Goal: Task Accomplishment & Management: Manage account settings

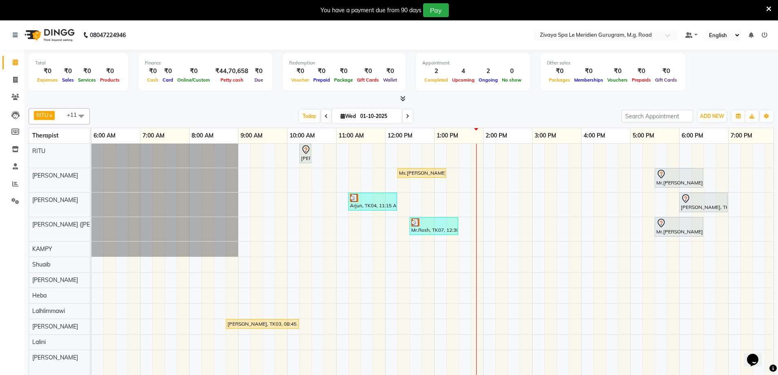
click at [407, 170] on div "Ms.[PERSON_NAME], TK05, 12:15 PM-01:15 PM, Fusion Therapy - 60 Mins" at bounding box center [421, 173] width 47 height 7
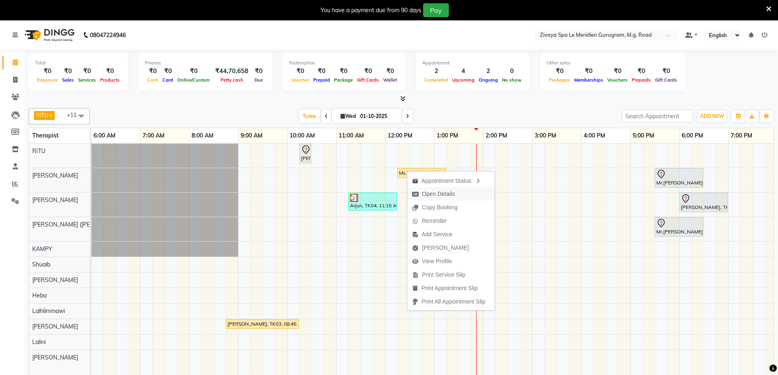
click at [446, 192] on span "Open Details" at bounding box center [438, 194] width 33 height 9
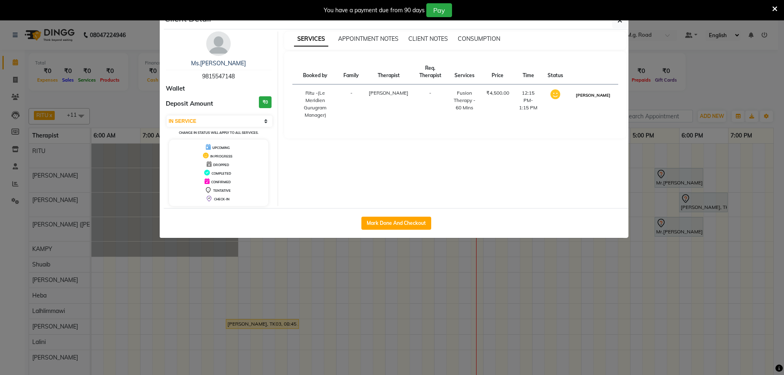
click at [604, 100] on button "[PERSON_NAME]" at bounding box center [593, 95] width 39 height 10
select select "3"
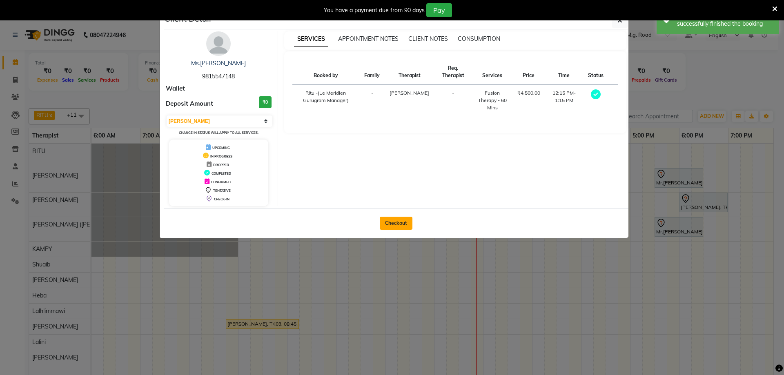
click at [406, 225] on button "Checkout" at bounding box center [396, 223] width 33 height 13
select select "6503"
select select "service"
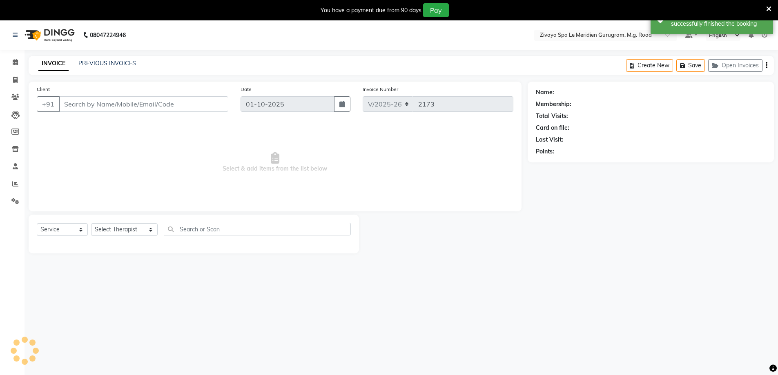
type input "9815547148"
select select "49507"
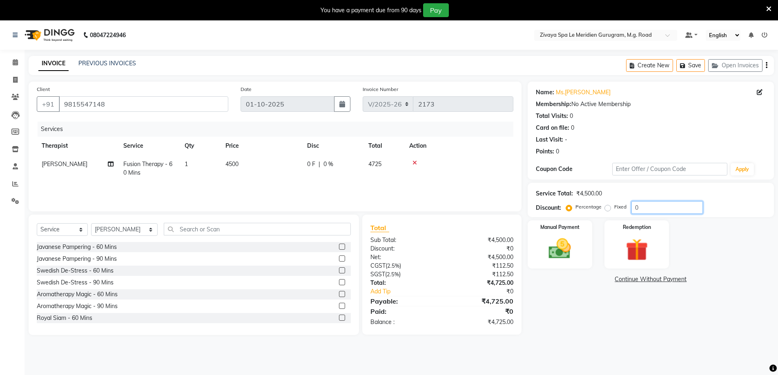
drag, startPoint x: 640, startPoint y: 214, endPoint x: 635, endPoint y: 210, distance: 6.4
click at [635, 211] on div "Service Total: ₹4,500.00 Discount: Percentage Fixed 0" at bounding box center [651, 200] width 246 height 34
type input "20"
click at [565, 246] on img at bounding box center [560, 249] width 38 height 27
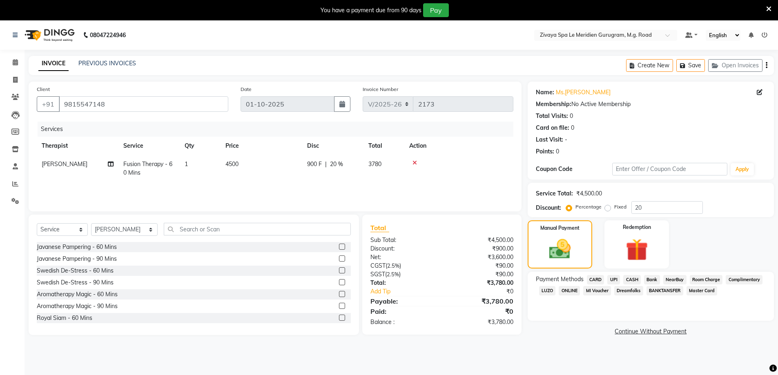
click at [707, 277] on span "Room Charge" at bounding box center [706, 279] width 33 height 9
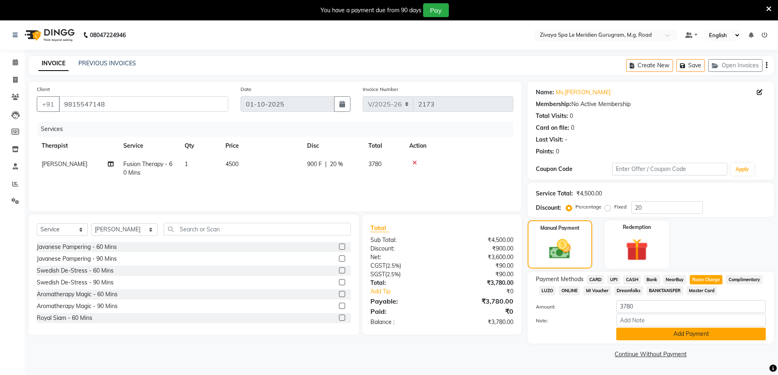
click at [676, 336] on button "Add Payment" at bounding box center [691, 334] width 150 height 13
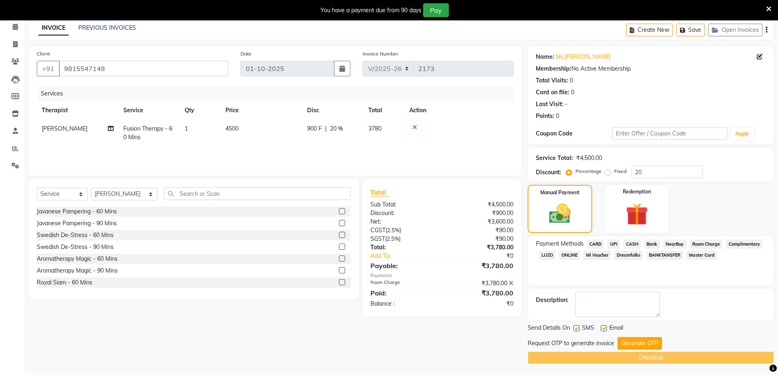
scroll to position [37, 0]
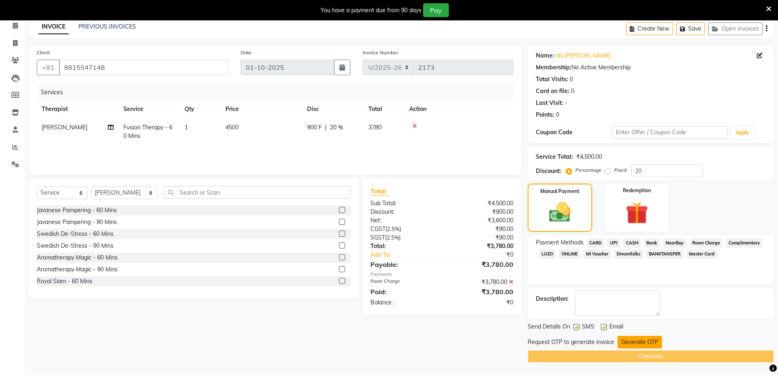
click at [627, 345] on button "Generate OTP" at bounding box center [640, 342] width 45 height 13
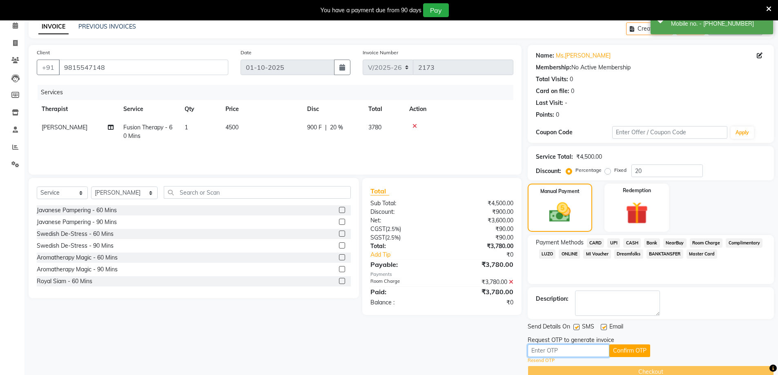
click at [594, 355] on input "text" at bounding box center [569, 351] width 82 height 13
type input "8426"
click at [650, 344] on div "Request OTP to generate invoice" at bounding box center [651, 340] width 246 height 9
click at [638, 359] on div "Resend OTP" at bounding box center [651, 360] width 246 height 7
click at [636, 351] on button "Confirm OTP" at bounding box center [629, 351] width 41 height 13
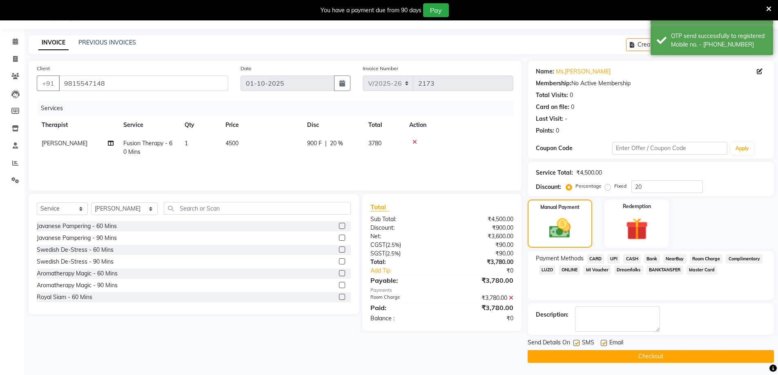
scroll to position [21, 0]
click at [638, 361] on button "Checkout" at bounding box center [651, 356] width 246 height 13
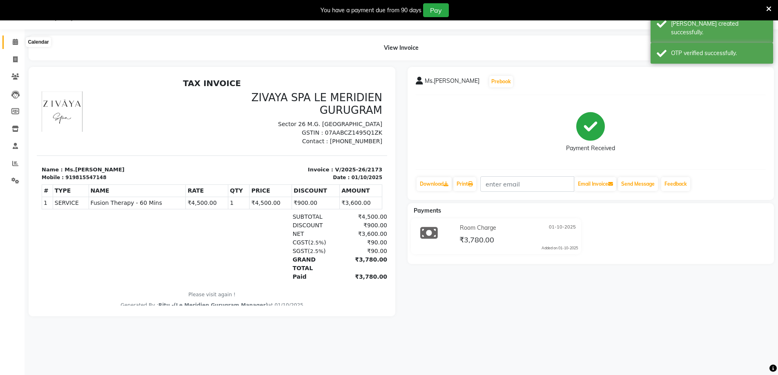
click at [14, 41] on icon at bounding box center [15, 42] width 5 height 6
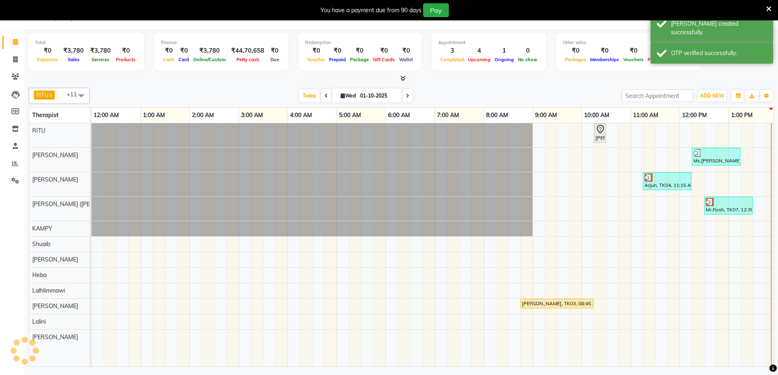
click at [378, 101] on input "01-10-2025" at bounding box center [378, 96] width 41 height 12
select select "10"
select select "2025"
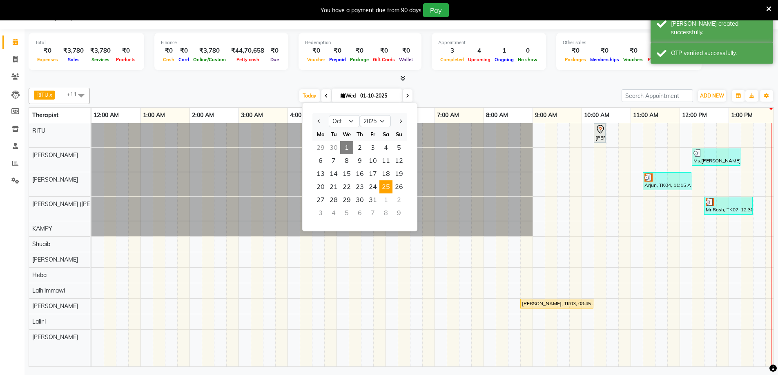
scroll to position [0, 295]
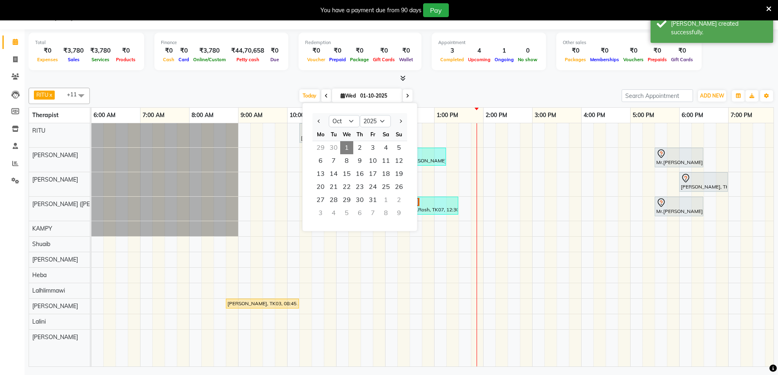
click at [332, 149] on div "30" at bounding box center [333, 147] width 13 height 13
type input "30-09-2025"
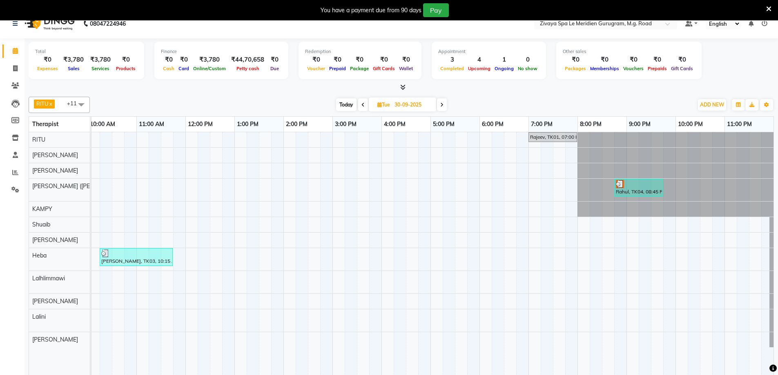
scroll to position [20, 0]
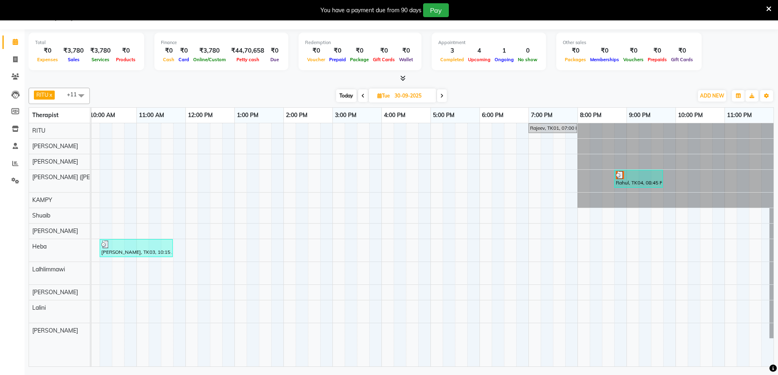
click at [616, 172] on div "Rahul, TK04, 08:45 PM-09:45 PM, Royal Siam - 60 Mins" at bounding box center [638, 179] width 47 height 16
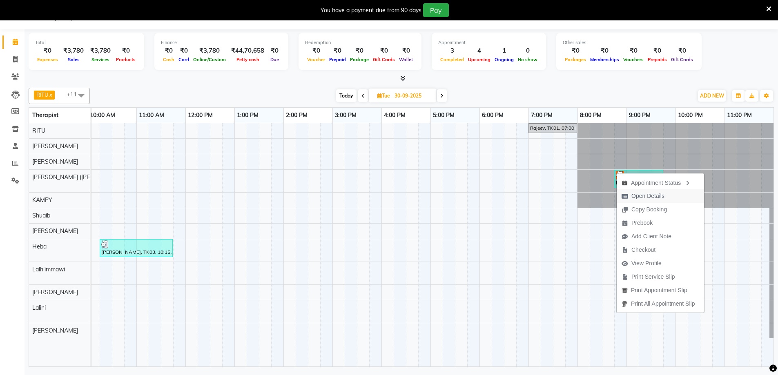
click at [636, 195] on span "Open Details" at bounding box center [648, 196] width 33 height 9
select select "3"
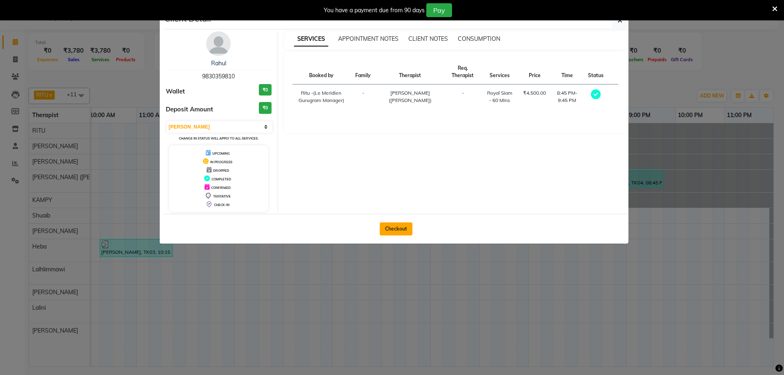
click at [401, 228] on button "Checkout" at bounding box center [396, 229] width 33 height 13
select select "service"
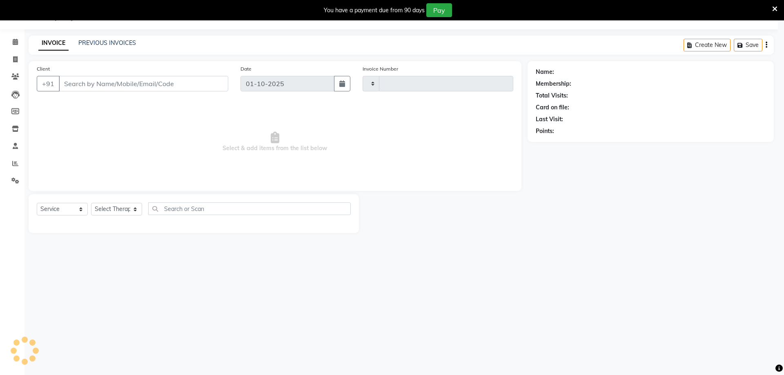
type input "2174"
select select "6503"
type input "9830359810"
type input "30-09-2025"
select select "49513"
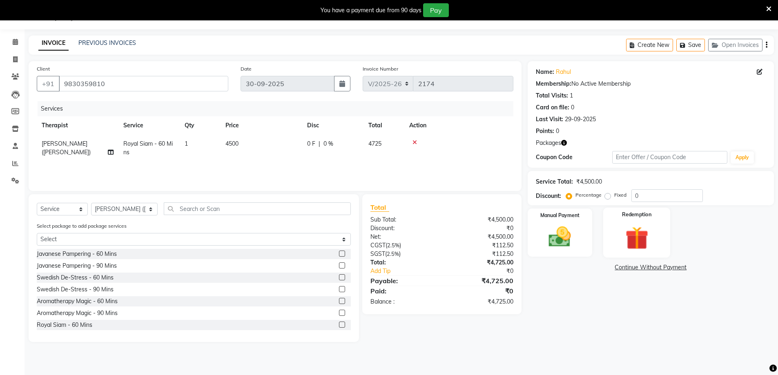
click at [624, 232] on img at bounding box center [637, 238] width 38 height 29
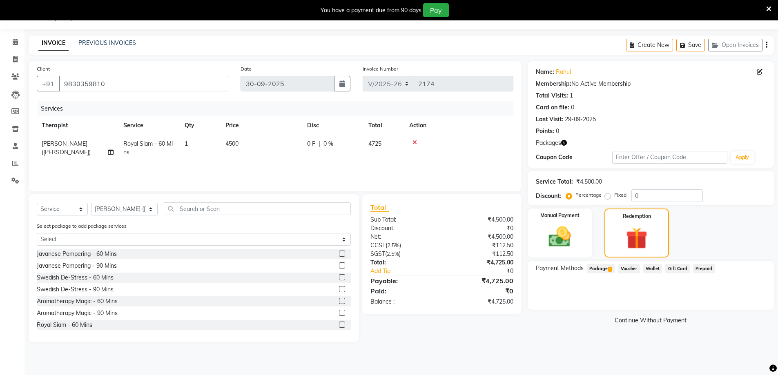
click at [605, 266] on span "Package 1" at bounding box center [601, 268] width 28 height 9
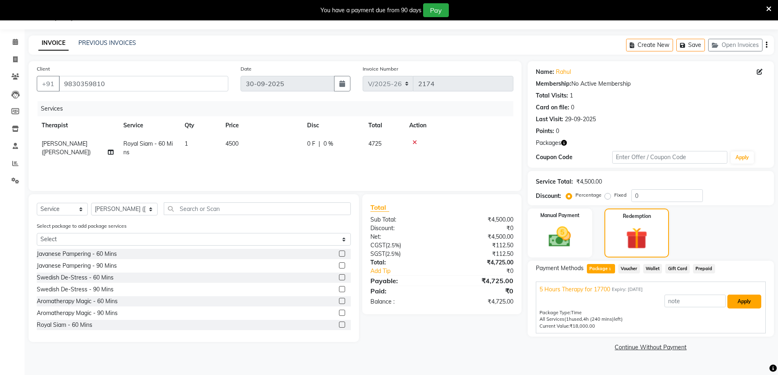
click at [754, 301] on button "Apply" at bounding box center [745, 302] width 34 height 14
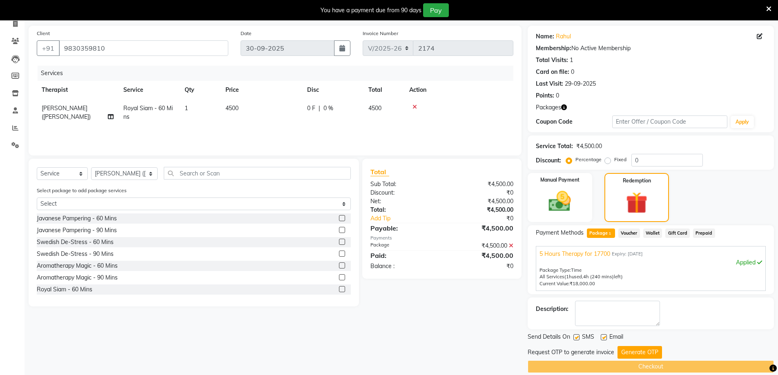
scroll to position [66, 0]
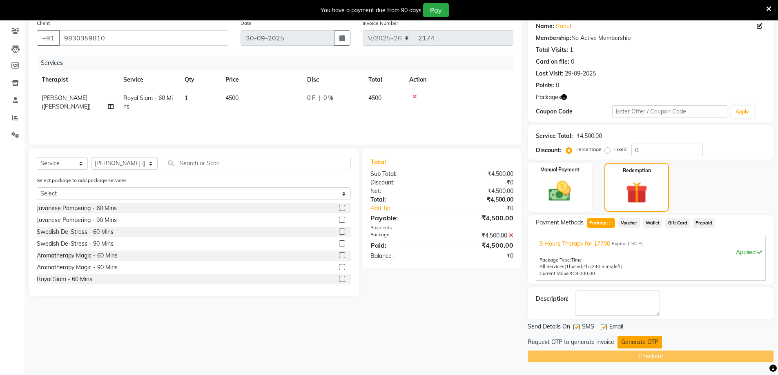
click at [640, 343] on button "Generate OTP" at bounding box center [640, 342] width 45 height 13
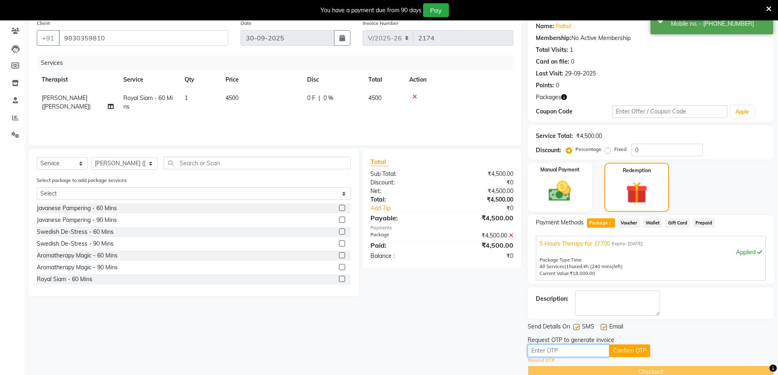
click at [589, 348] on input "text" at bounding box center [569, 351] width 82 height 13
type input "1183"
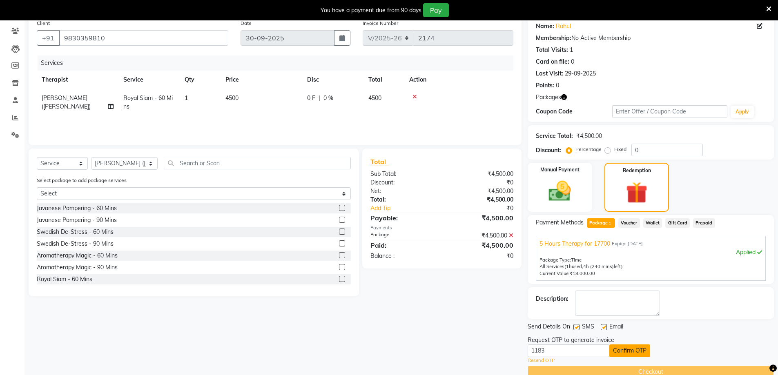
click at [615, 351] on button "Confirm OTP" at bounding box center [629, 351] width 41 height 13
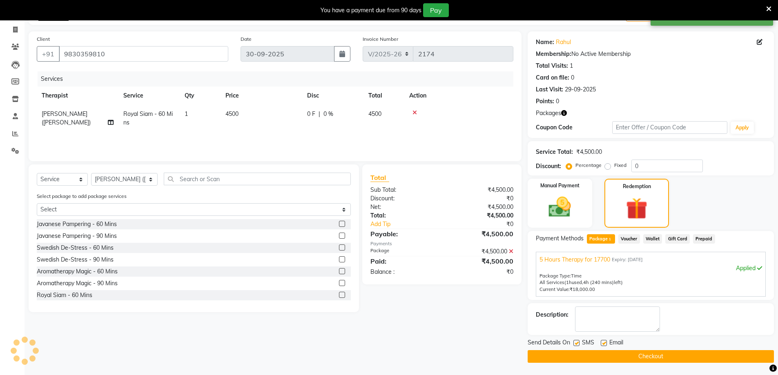
scroll to position [50, 0]
click at [619, 351] on button "Checkout" at bounding box center [651, 356] width 246 height 13
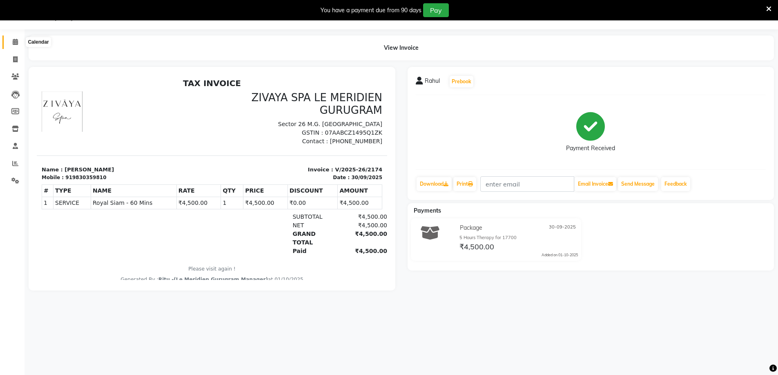
click at [18, 43] on icon at bounding box center [15, 42] width 5 height 6
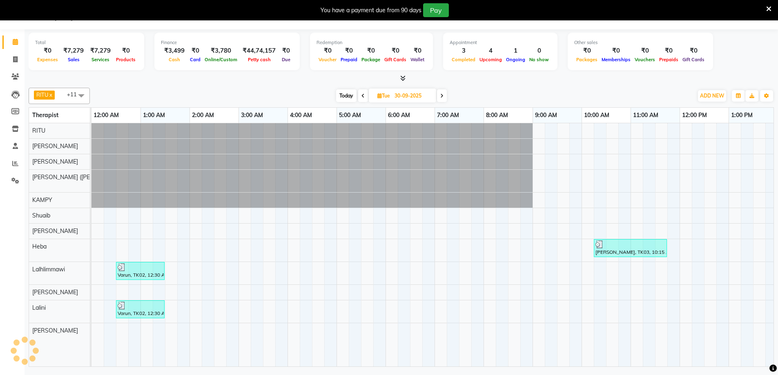
scroll to position [0, 295]
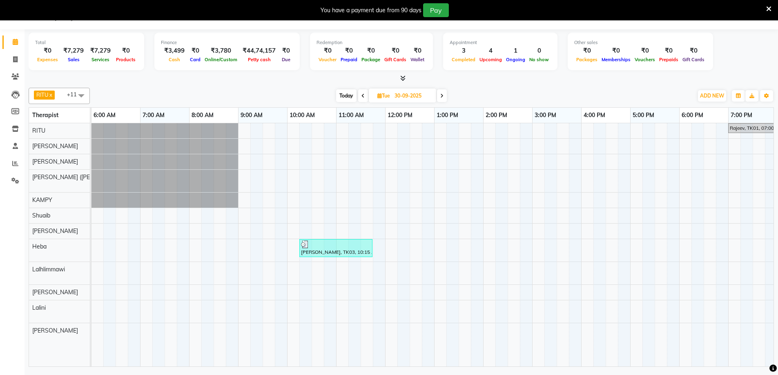
click at [402, 96] on input "30-09-2025" at bounding box center [412, 96] width 41 height 12
select select "9"
select select "2025"
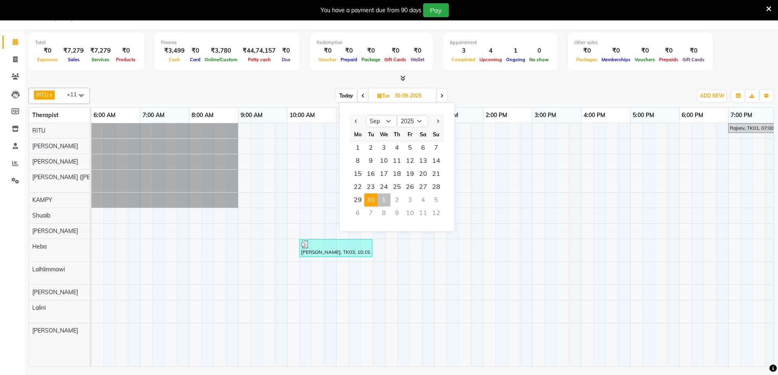
click at [384, 198] on div "1" at bounding box center [383, 200] width 13 height 13
type input "01-10-2025"
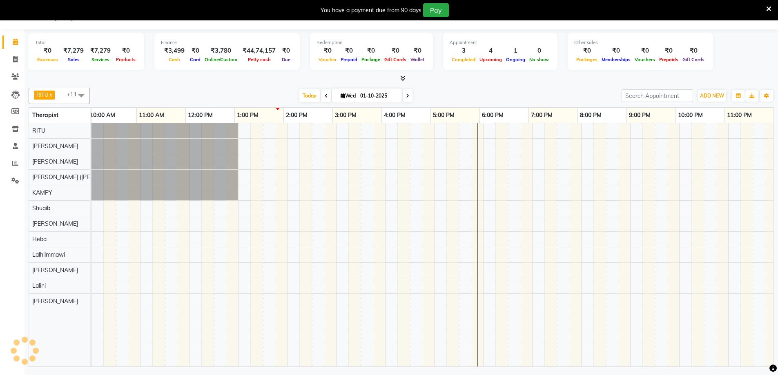
scroll to position [0, 494]
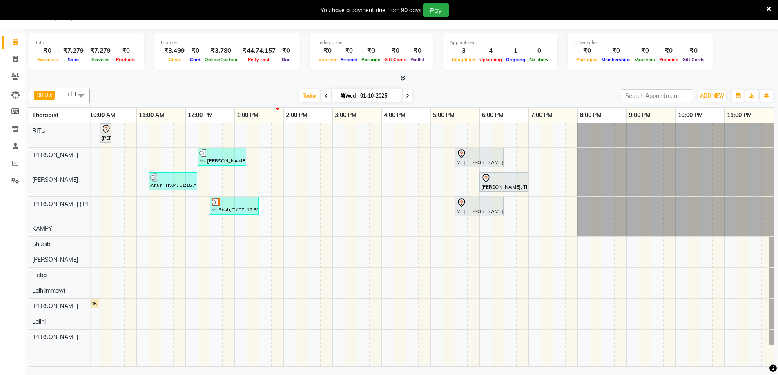
click at [218, 205] on img at bounding box center [216, 202] width 8 height 8
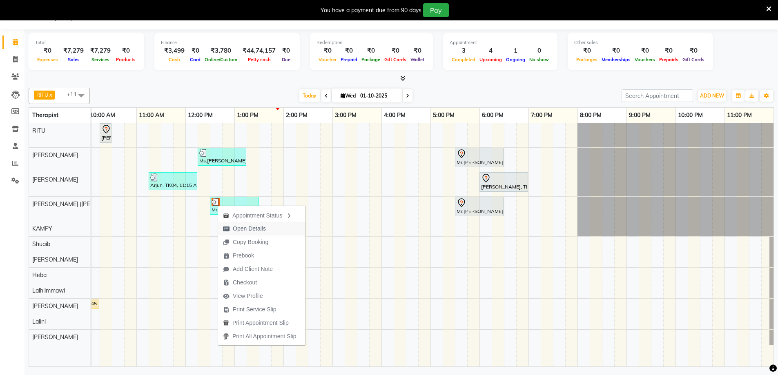
click at [260, 228] on span "Open Details" at bounding box center [249, 229] width 33 height 9
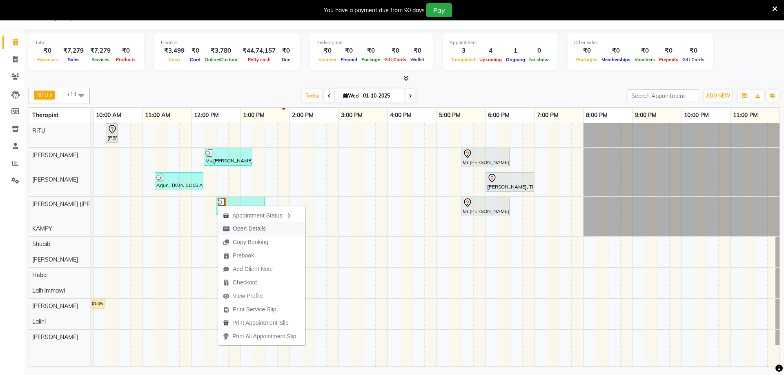
select select "3"
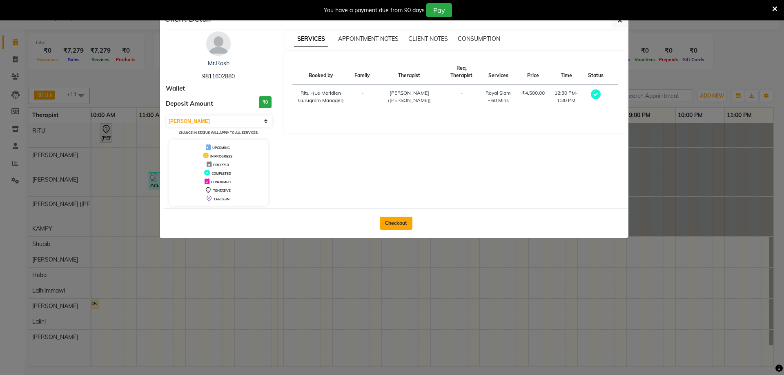
click at [384, 227] on button "Checkout" at bounding box center [396, 223] width 33 height 13
select select "service"
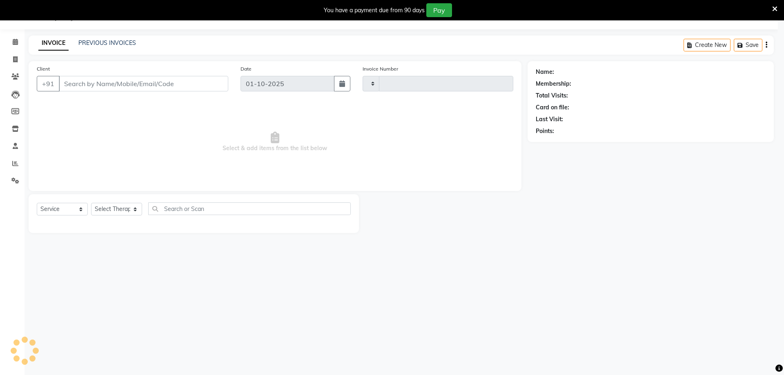
type input "2176"
select select "6503"
type input "9811602880"
select select "49513"
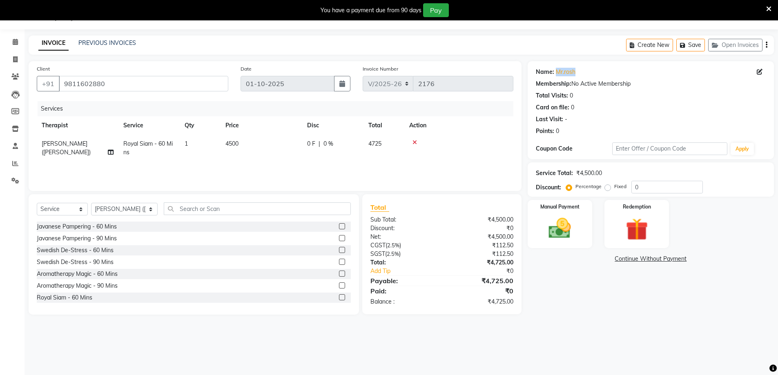
drag, startPoint x: 581, startPoint y: 69, endPoint x: 554, endPoint y: 69, distance: 27.4
click at [554, 69] on div "Name: Mr.rosh" at bounding box center [651, 72] width 230 height 9
click at [589, 73] on div "Name: Mr.rosh" at bounding box center [651, 72] width 230 height 9
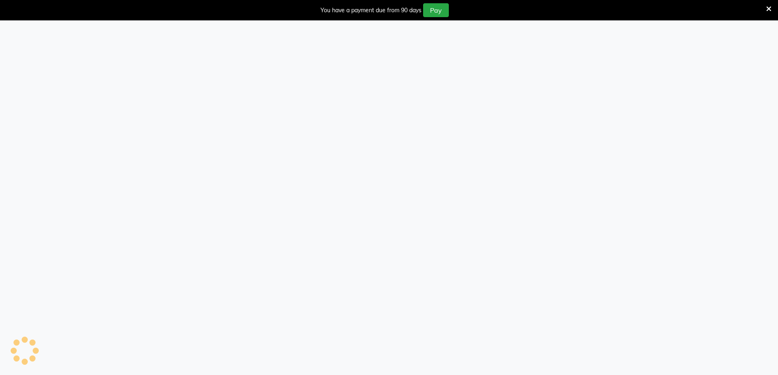
select select "6503"
select select "service"
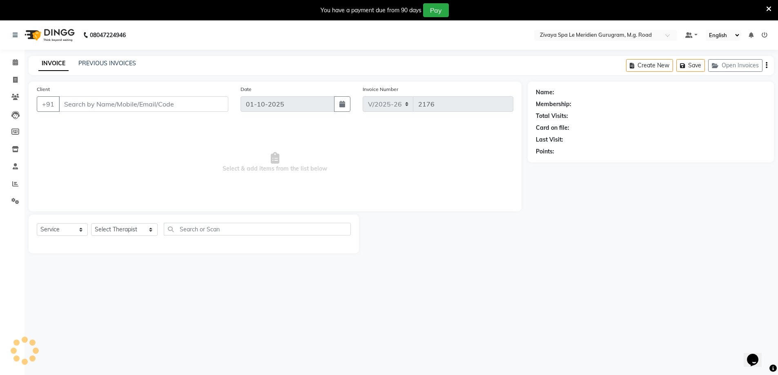
type input "9811602880"
select select "49513"
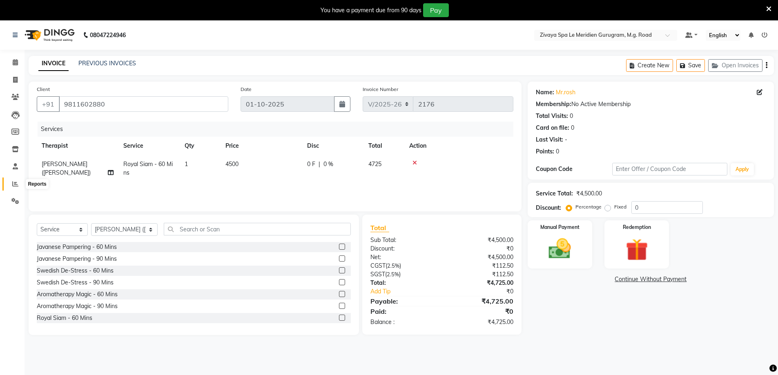
click at [10, 180] on span at bounding box center [15, 184] width 14 height 9
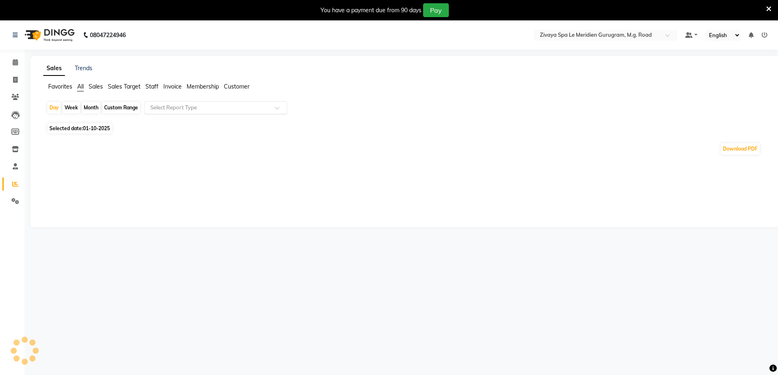
click at [159, 107] on input "text" at bounding box center [208, 108] width 118 height 8
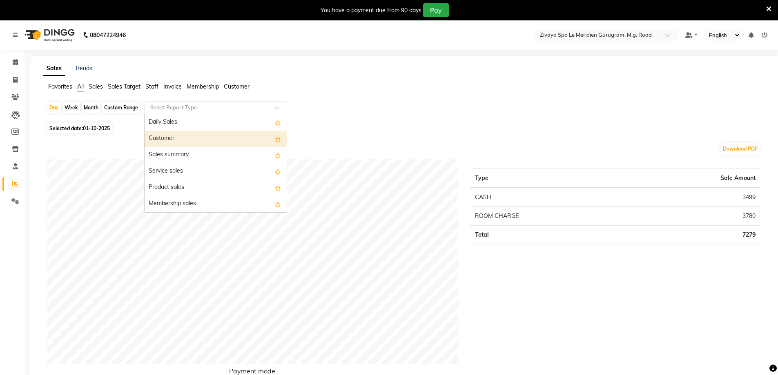
click at [172, 136] on div "Customer" at bounding box center [216, 139] width 142 height 16
select select "filtered_report"
select select "csv"
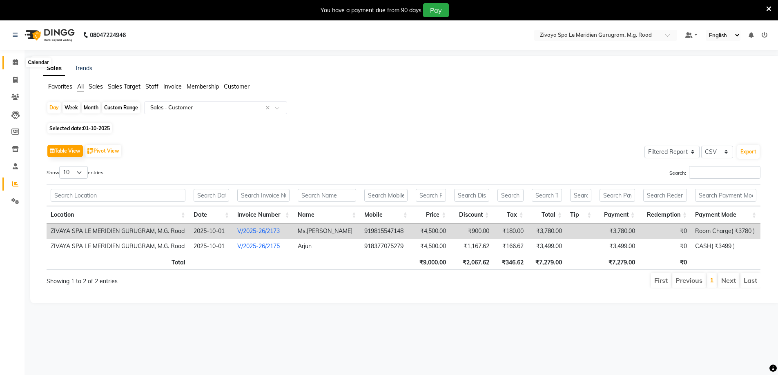
click at [16, 62] on icon at bounding box center [15, 62] width 5 height 6
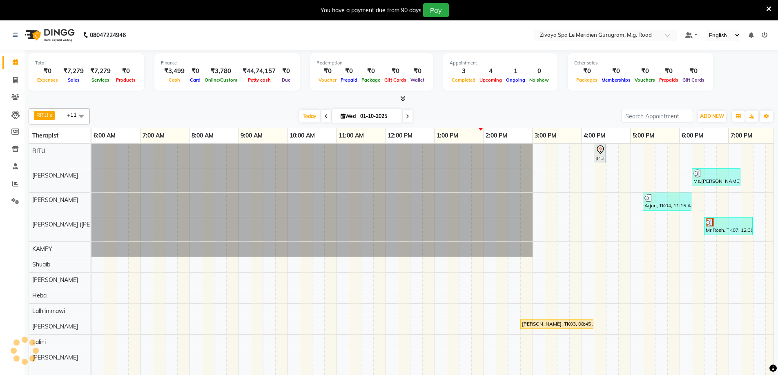
scroll to position [0, 295]
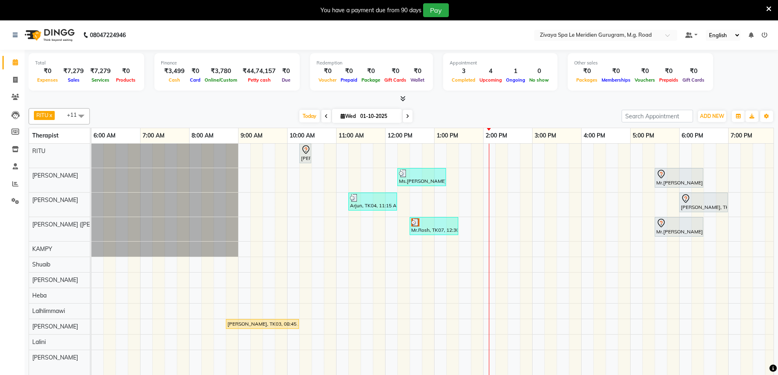
click at [418, 222] on img at bounding box center [415, 223] width 8 height 8
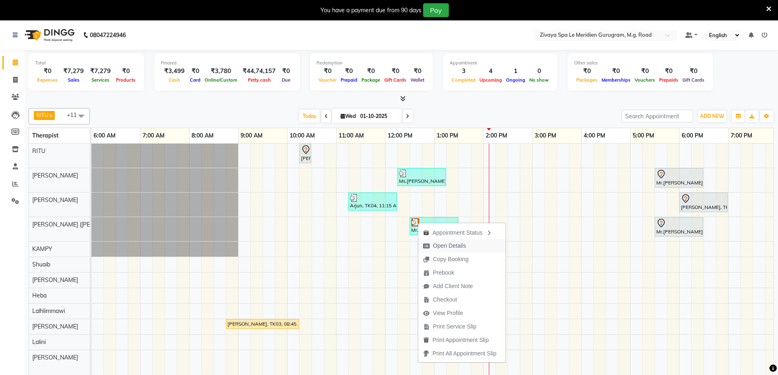
click at [457, 244] on span "Open Details" at bounding box center [449, 246] width 33 height 9
select select "3"
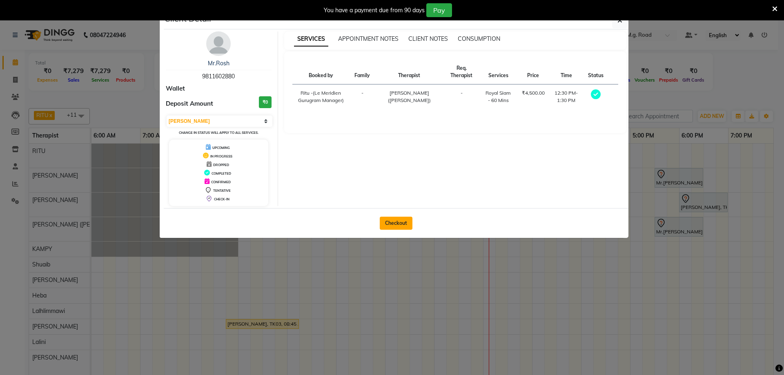
click at [390, 228] on button "Checkout" at bounding box center [396, 223] width 33 height 13
select select "service"
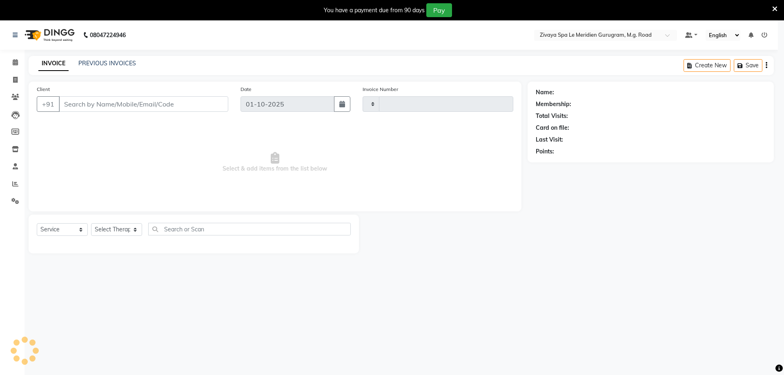
type input "2176"
select select "6503"
type input "9811602880"
select select "49513"
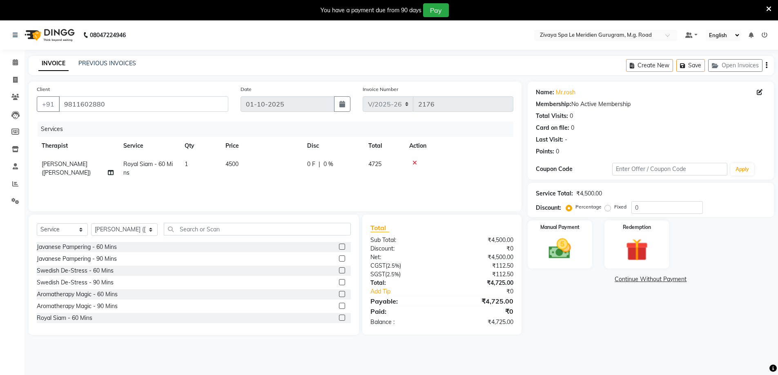
click at [327, 166] on span "0 %" at bounding box center [329, 164] width 10 height 9
select select "49513"
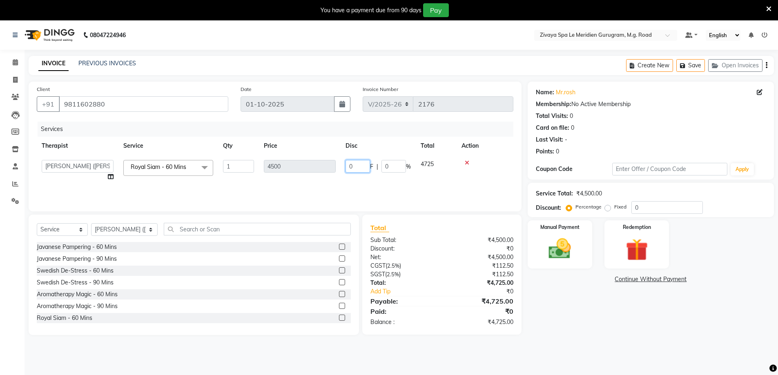
drag, startPoint x: 357, startPoint y: 166, endPoint x: 345, endPoint y: 167, distance: 11.9
click at [345, 167] on td "0 F | 0 %" at bounding box center [378, 170] width 75 height 31
type input "1167.62"
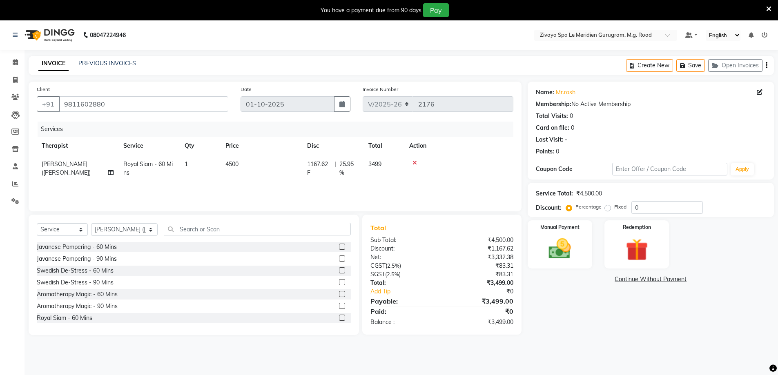
click at [383, 187] on div "Services Therapist Service Qty Price Disc Total Action [PERSON_NAME] ([PERSON_N…" at bounding box center [275, 163] width 477 height 82
click at [566, 245] on img at bounding box center [560, 249] width 38 height 27
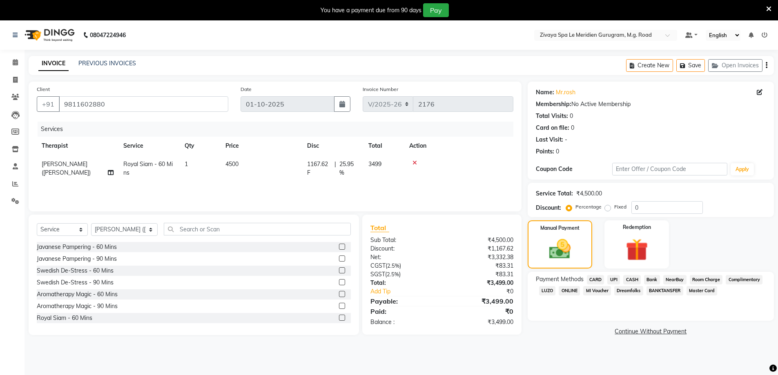
click at [681, 279] on span "NearBuy" at bounding box center [674, 279] width 23 height 9
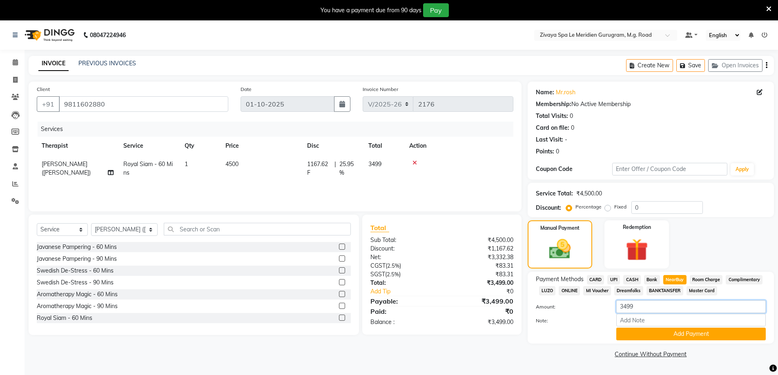
drag, startPoint x: 645, startPoint y: 311, endPoint x: 610, endPoint y: 310, distance: 34.7
click at [610, 310] on div "3499" at bounding box center [691, 307] width 162 height 13
type input "2499"
click at [656, 335] on button "Add Payment" at bounding box center [691, 334] width 150 height 13
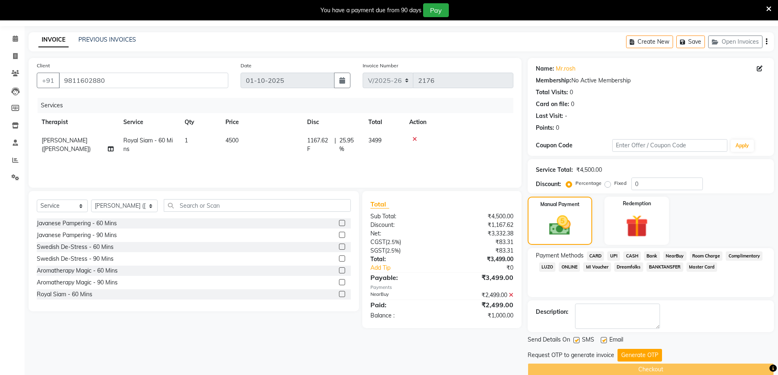
scroll to position [37, 0]
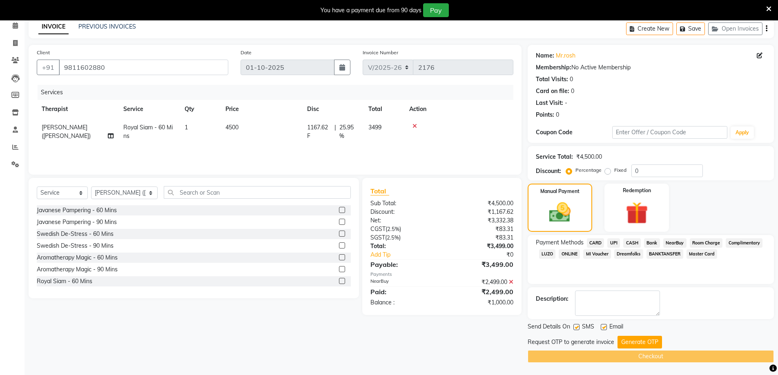
click at [617, 240] on span "UPI" at bounding box center [613, 243] width 13 height 9
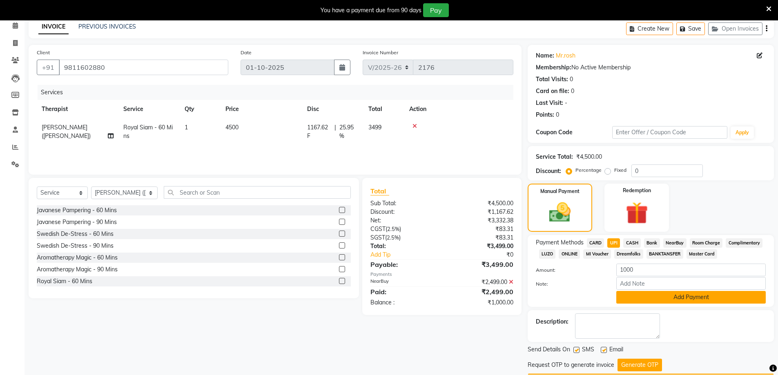
click at [665, 297] on button "Add Payment" at bounding box center [691, 297] width 150 height 13
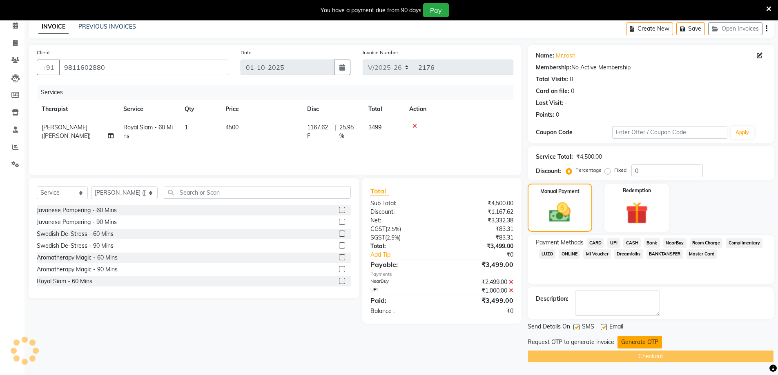
click at [628, 343] on button "Generate OTP" at bounding box center [640, 342] width 45 height 13
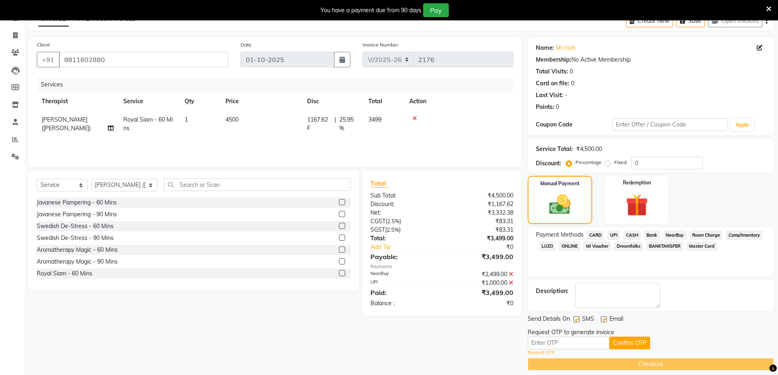
scroll to position [52, 0]
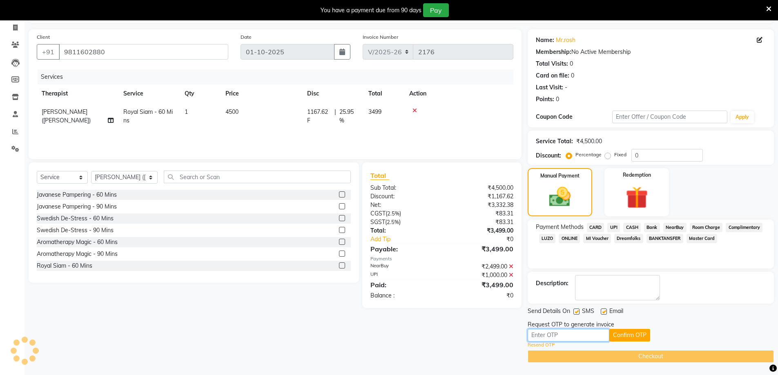
click at [580, 332] on input "text" at bounding box center [569, 335] width 82 height 13
type input "7"
type input "4960"
click at [634, 337] on button "Confirm OTP" at bounding box center [629, 335] width 41 height 13
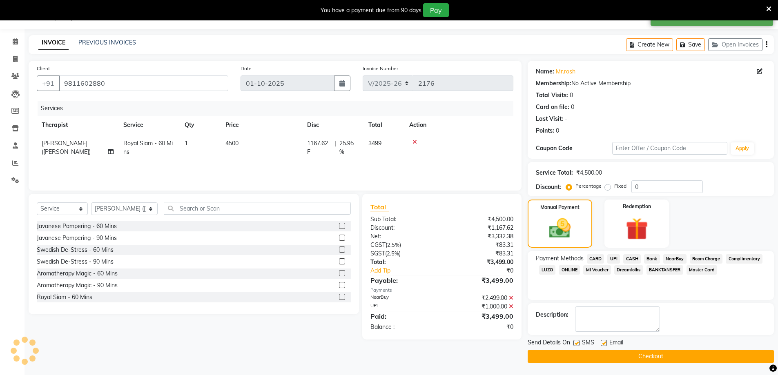
scroll to position [21, 0]
click at [634, 352] on button "Checkout" at bounding box center [651, 356] width 246 height 13
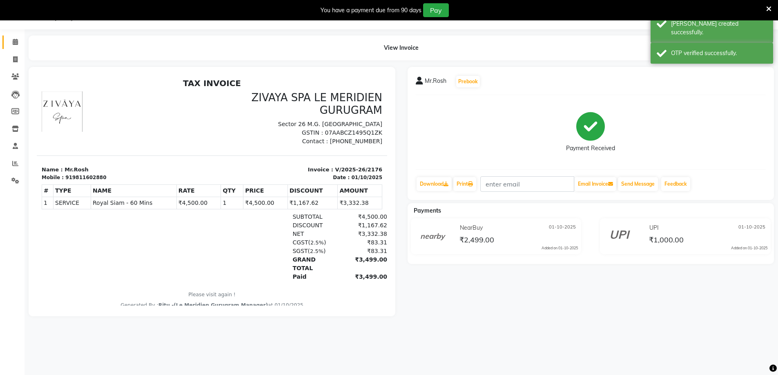
click at [11, 48] on link "Calendar" at bounding box center [12, 42] width 20 height 13
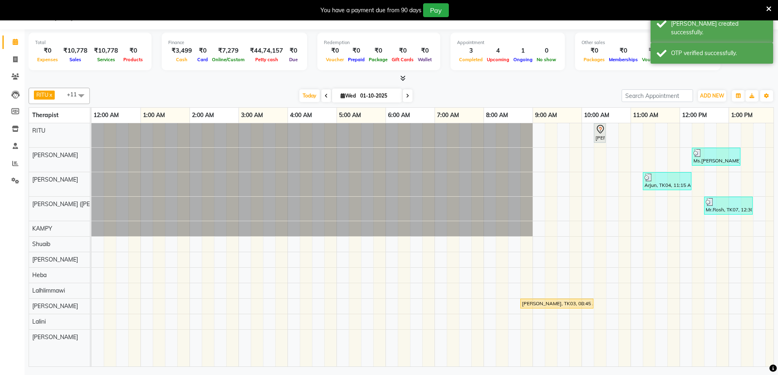
scroll to position [0, 295]
